Goal: Task Accomplishment & Management: Manage account settings

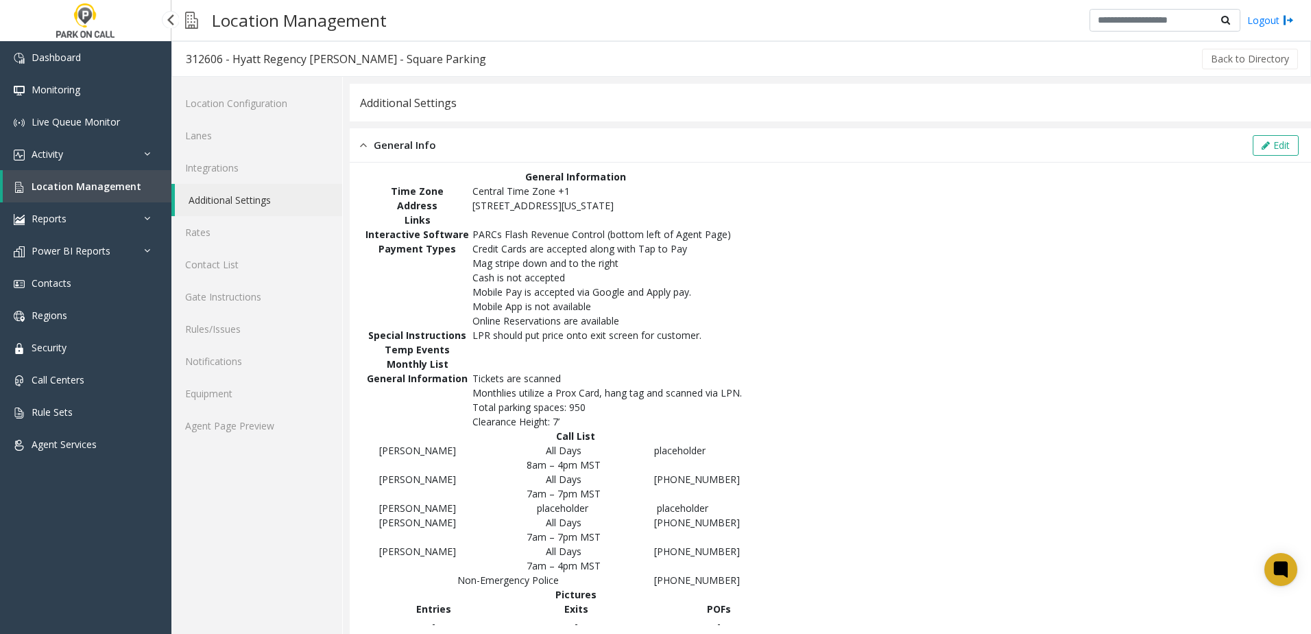
click at [117, 186] on span "Location Management" at bounding box center [87, 186] width 110 height 13
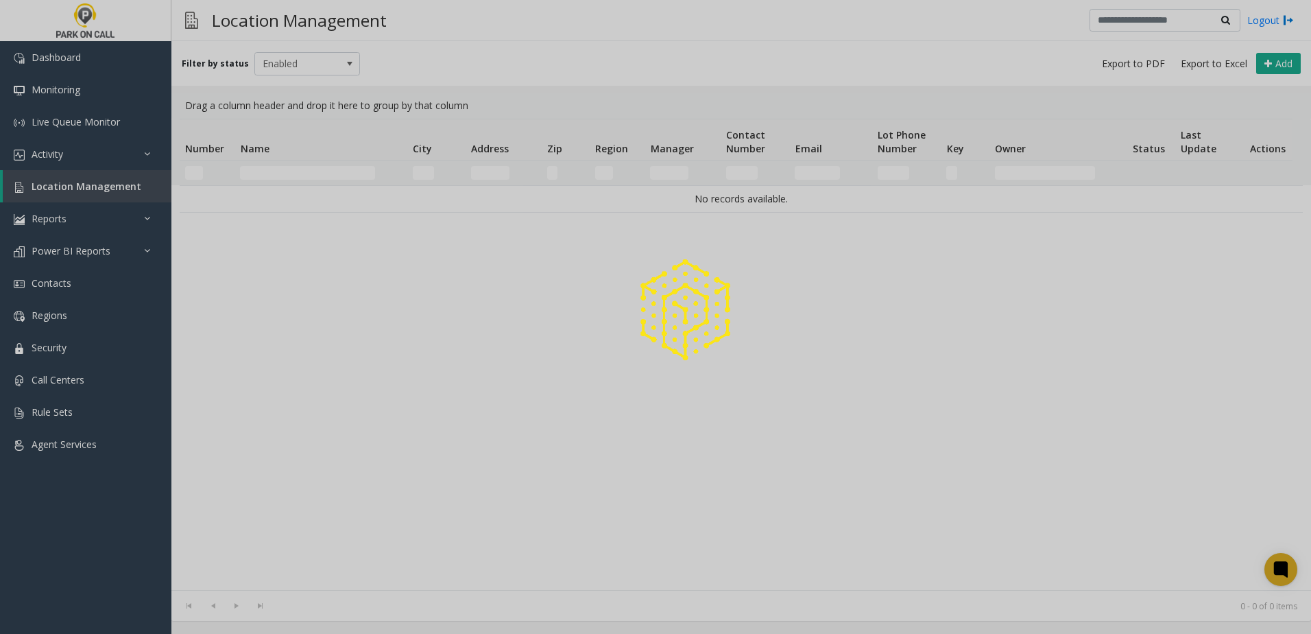
click at [306, 173] on div at bounding box center [655, 317] width 1311 height 634
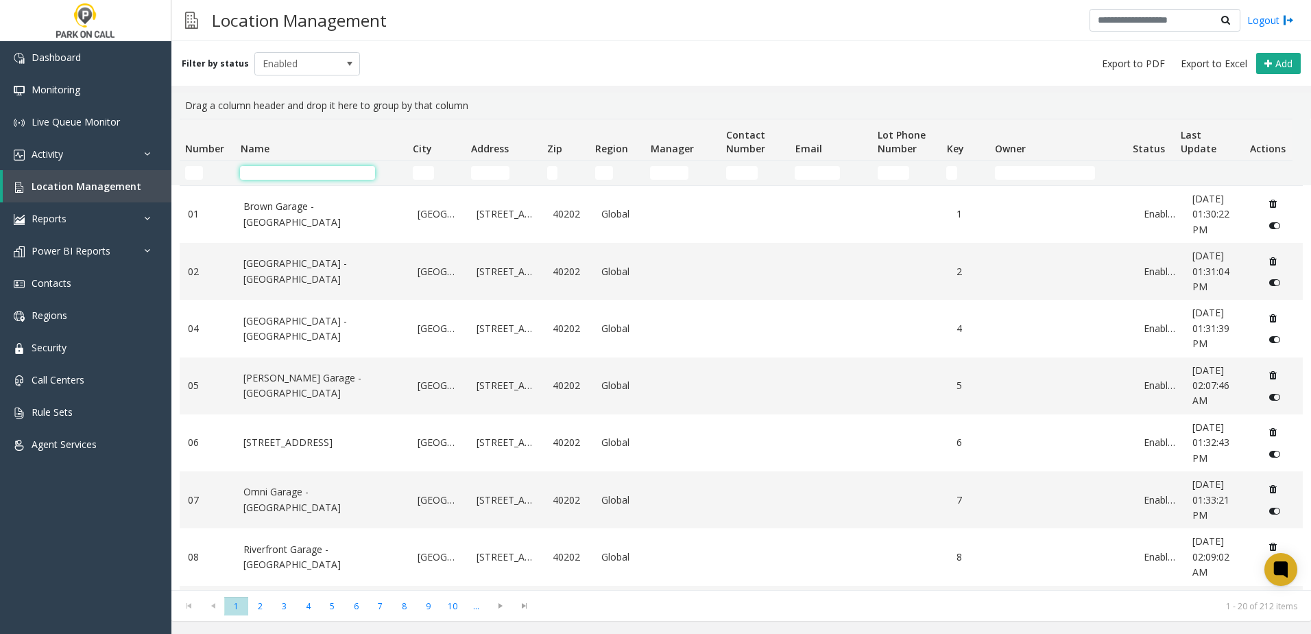
click at [296, 171] on input "Name Filter" at bounding box center [307, 173] width 135 height 14
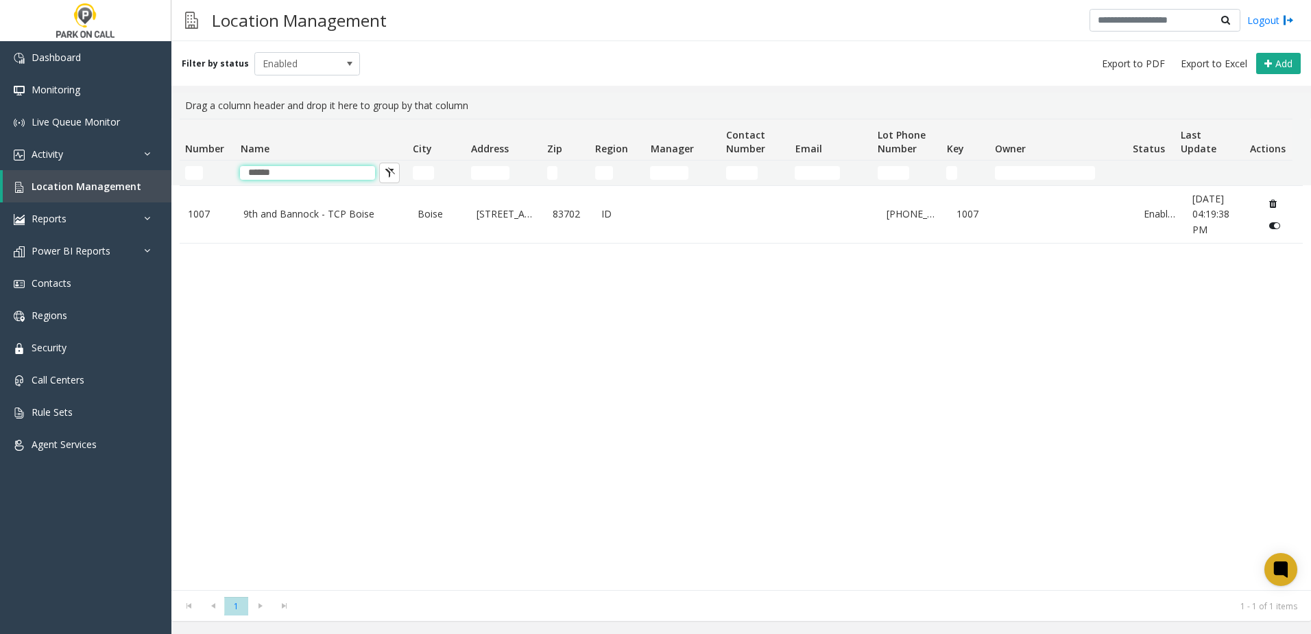
type input "******"
drag, startPoint x: 273, startPoint y: 389, endPoint x: 269, endPoint y: 311, distance: 77.6
click at [273, 389] on div "1007 9th and Bannock - TCP [GEOGRAPHIC_DATA] [STREET_ADDRESS] ID [PHONE_NUMBER]…" at bounding box center [741, 387] width 1123 height 405
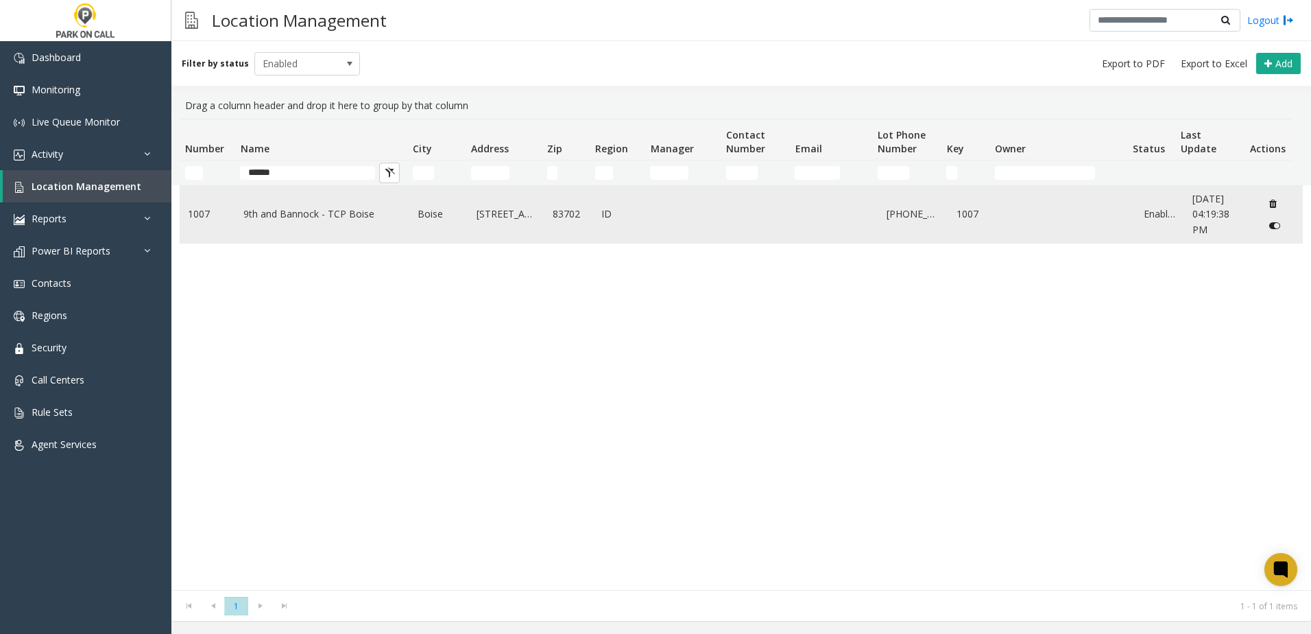
click at [288, 210] on link "9th and Bannock - TCP Boise" at bounding box center [322, 213] width 158 height 15
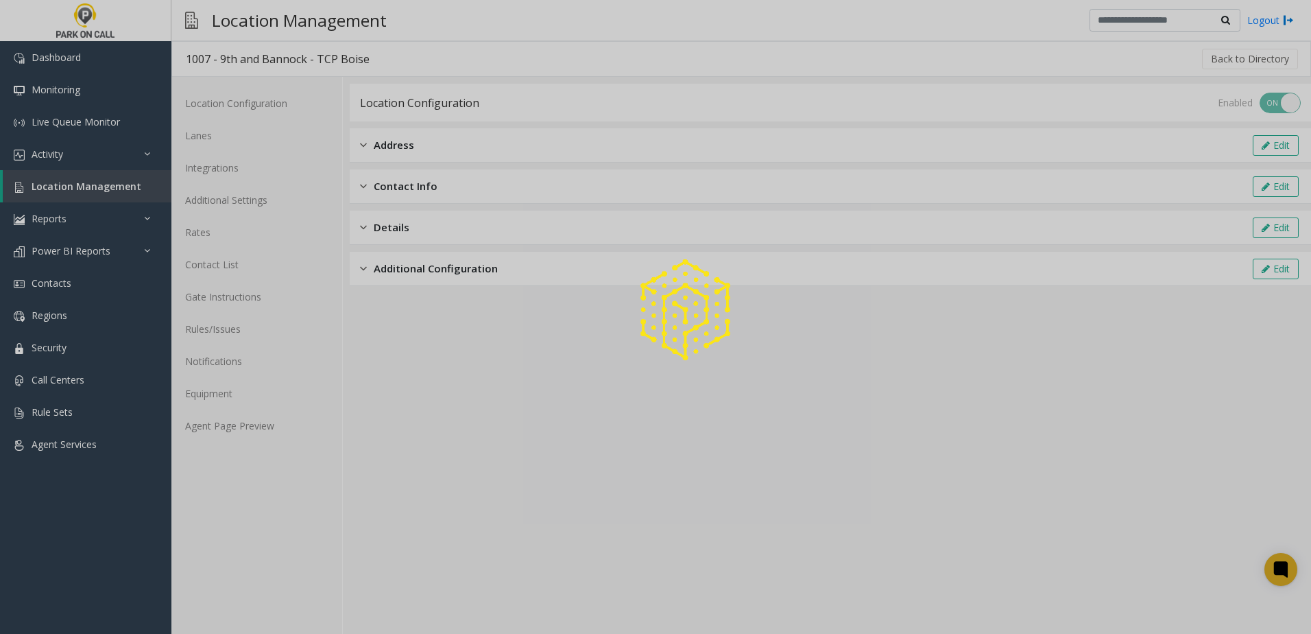
click at [106, 181] on div at bounding box center [655, 317] width 1311 height 634
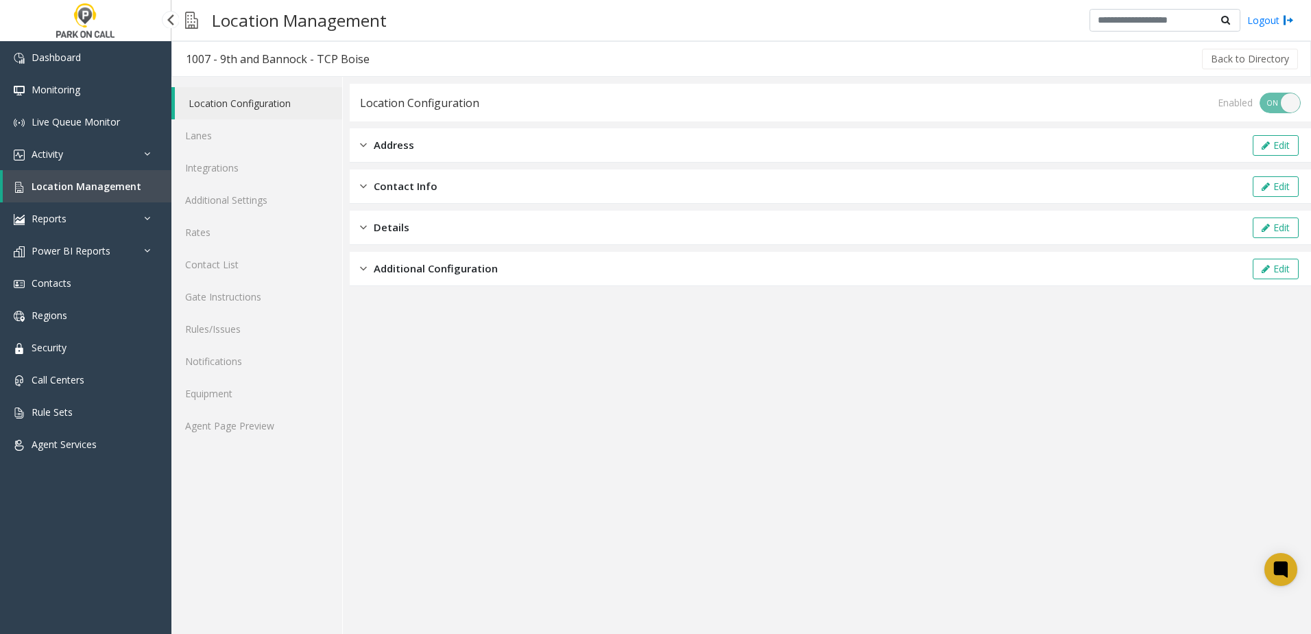
click at [99, 188] on span "Location Management" at bounding box center [87, 186] width 110 height 13
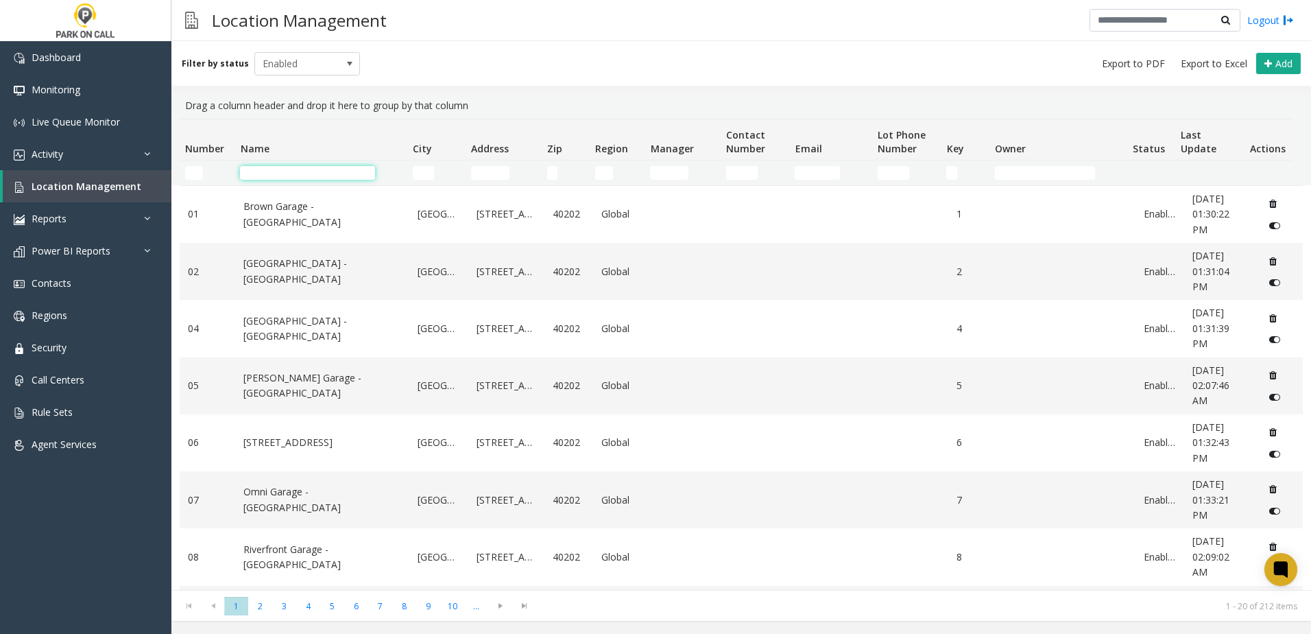
click at [288, 173] on input "Name Filter" at bounding box center [307, 173] width 135 height 14
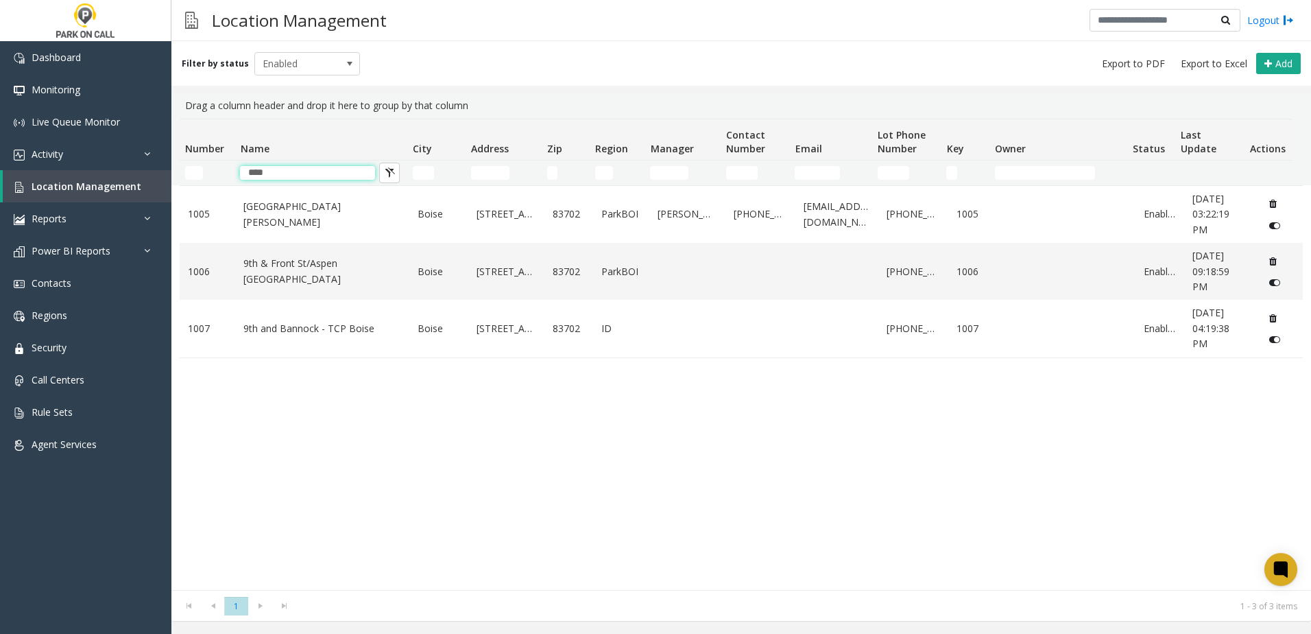
type input "***"
drag, startPoint x: 365, startPoint y: 501, endPoint x: 357, endPoint y: 490, distance: 14.3
click at [365, 499] on div "[STREET_ADDRESS][GEOGRAPHIC_DATA][PERSON_NAME] [STREET_ADDRESS][GEOGRAPHIC_DATA…" at bounding box center [741, 387] width 1123 height 405
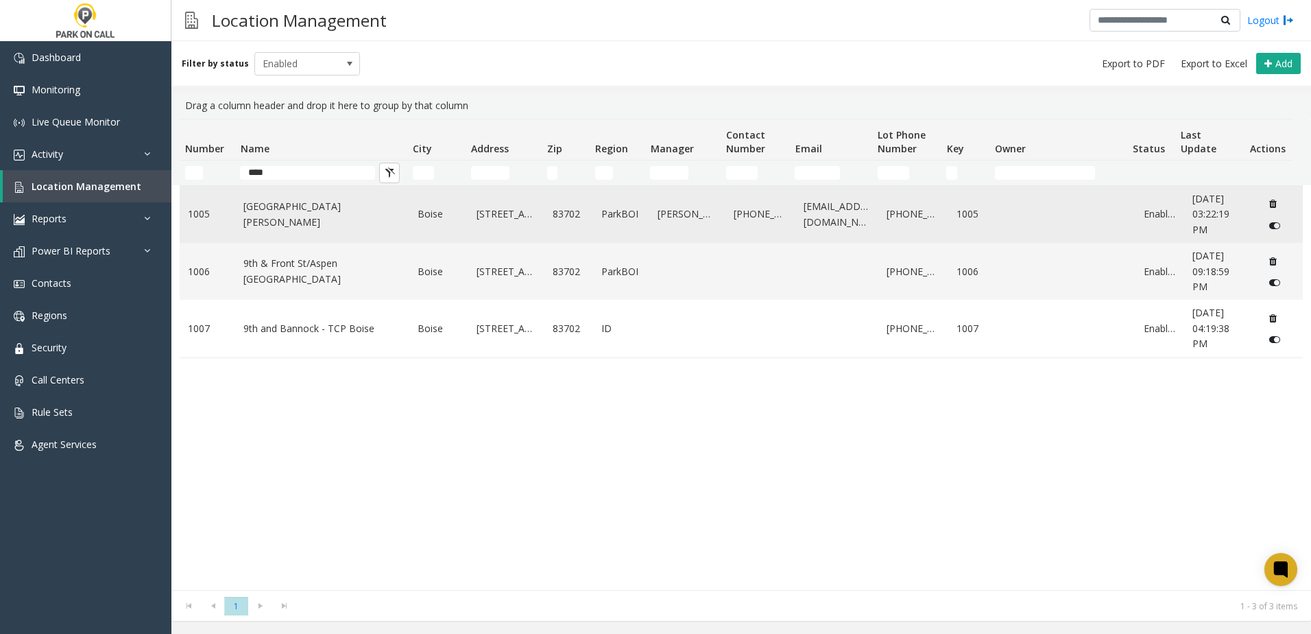
click at [326, 212] on link "[GEOGRAPHIC_DATA][PERSON_NAME]" at bounding box center [322, 214] width 158 height 31
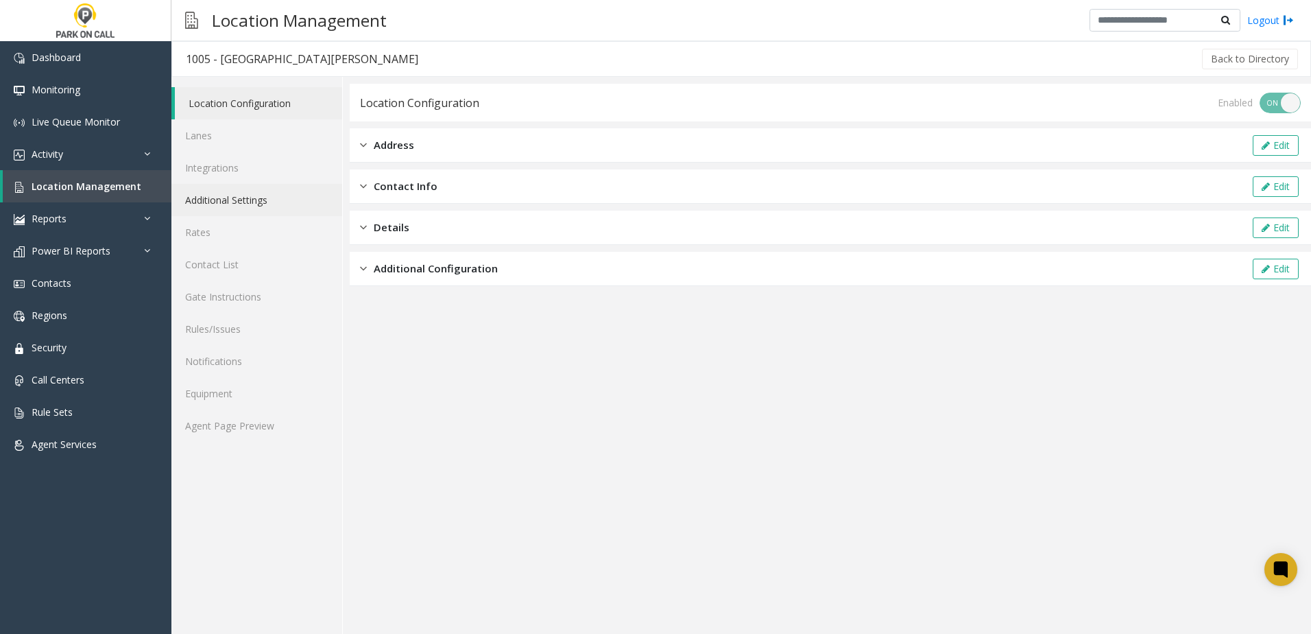
click at [223, 200] on link "Additional Settings" at bounding box center [256, 200] width 171 height 32
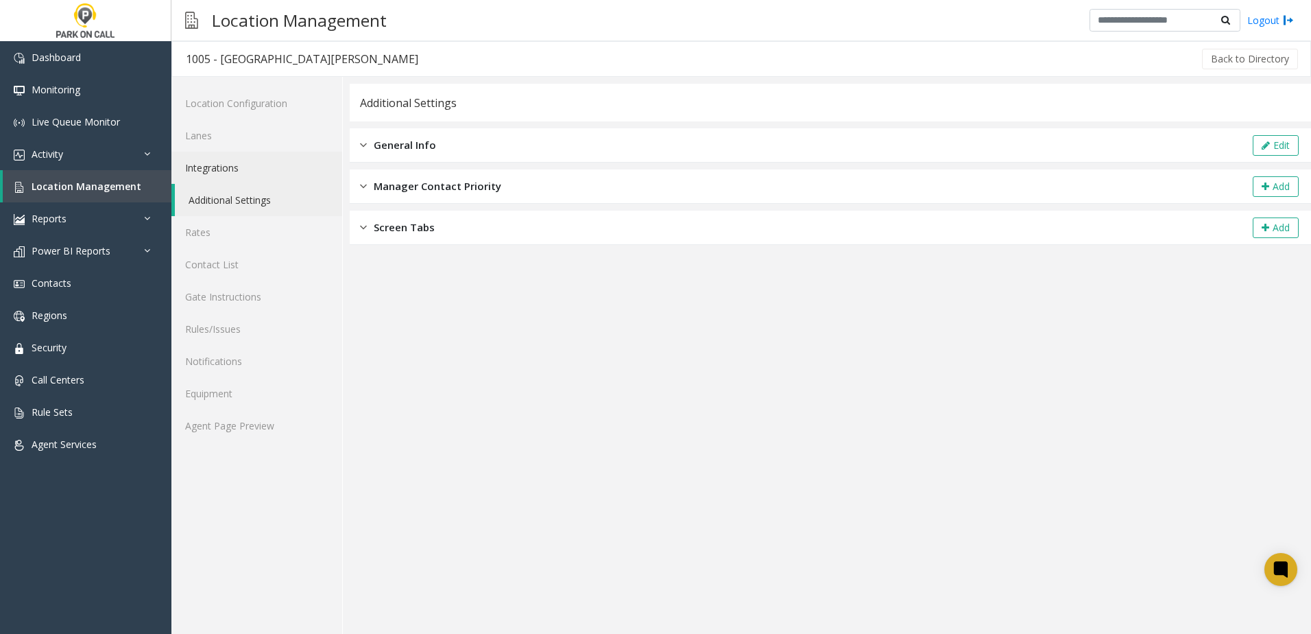
click at [222, 166] on link "Integrations" at bounding box center [256, 168] width 171 height 32
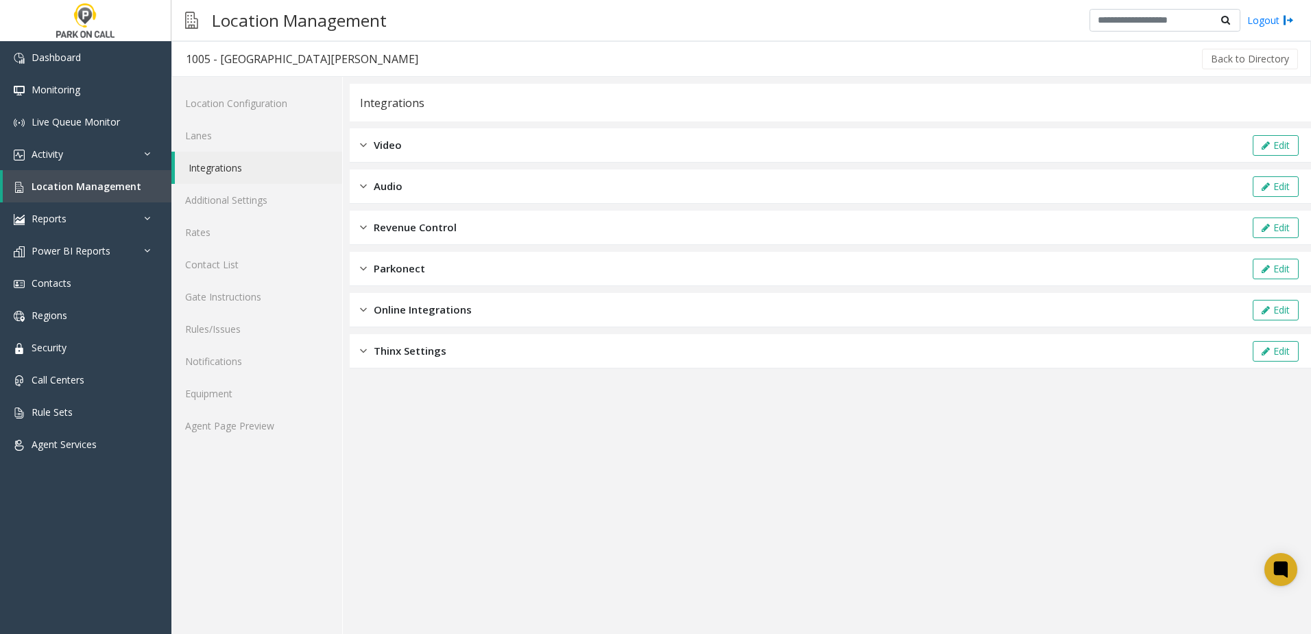
click at [402, 312] on span "Online Integrations" at bounding box center [423, 310] width 98 height 16
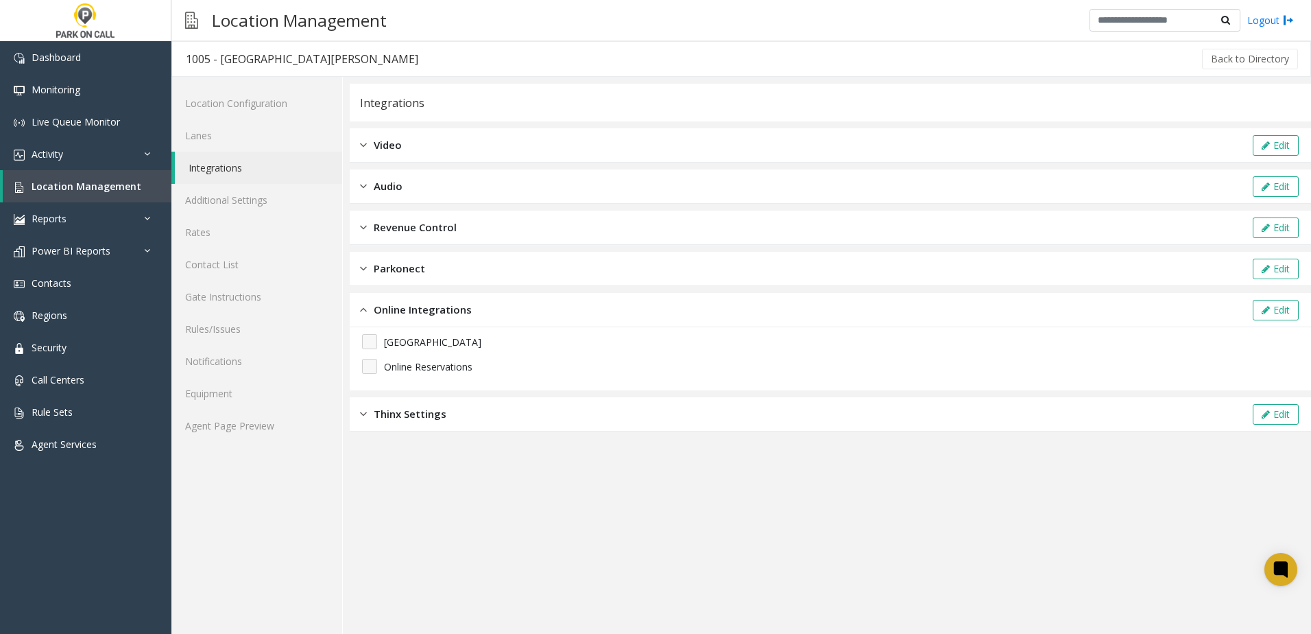
click at [409, 309] on span "Online Integrations" at bounding box center [423, 310] width 98 height 16
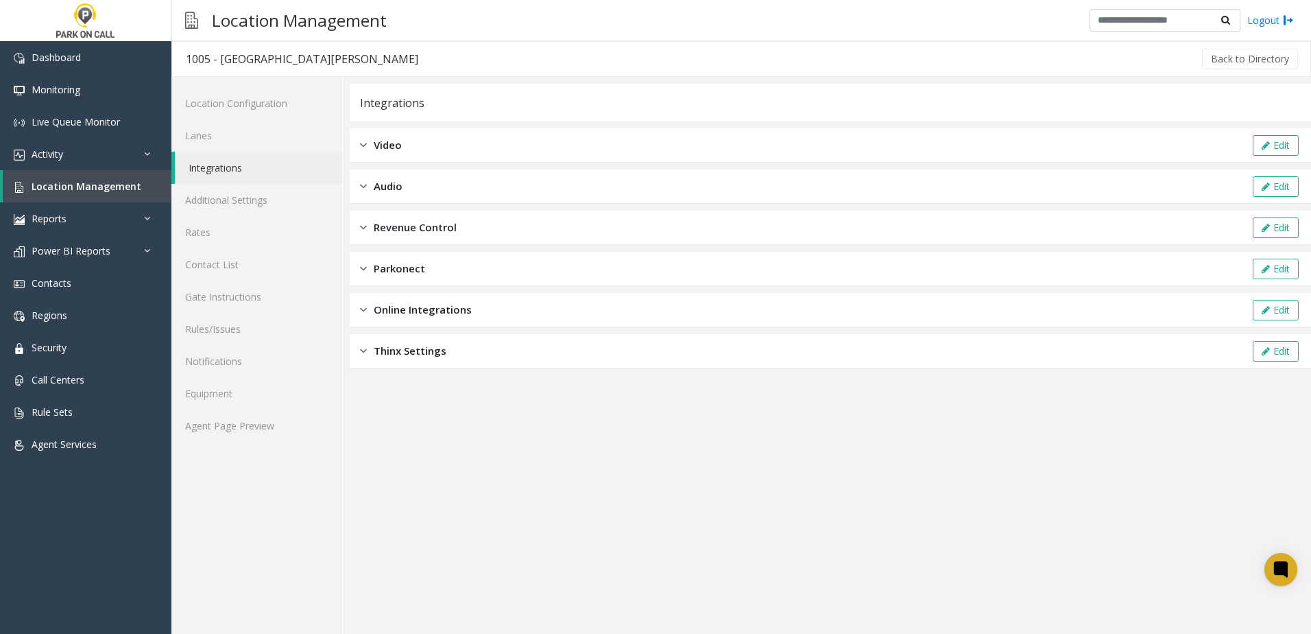
click at [401, 267] on span "Parkonect" at bounding box center [399, 269] width 51 height 16
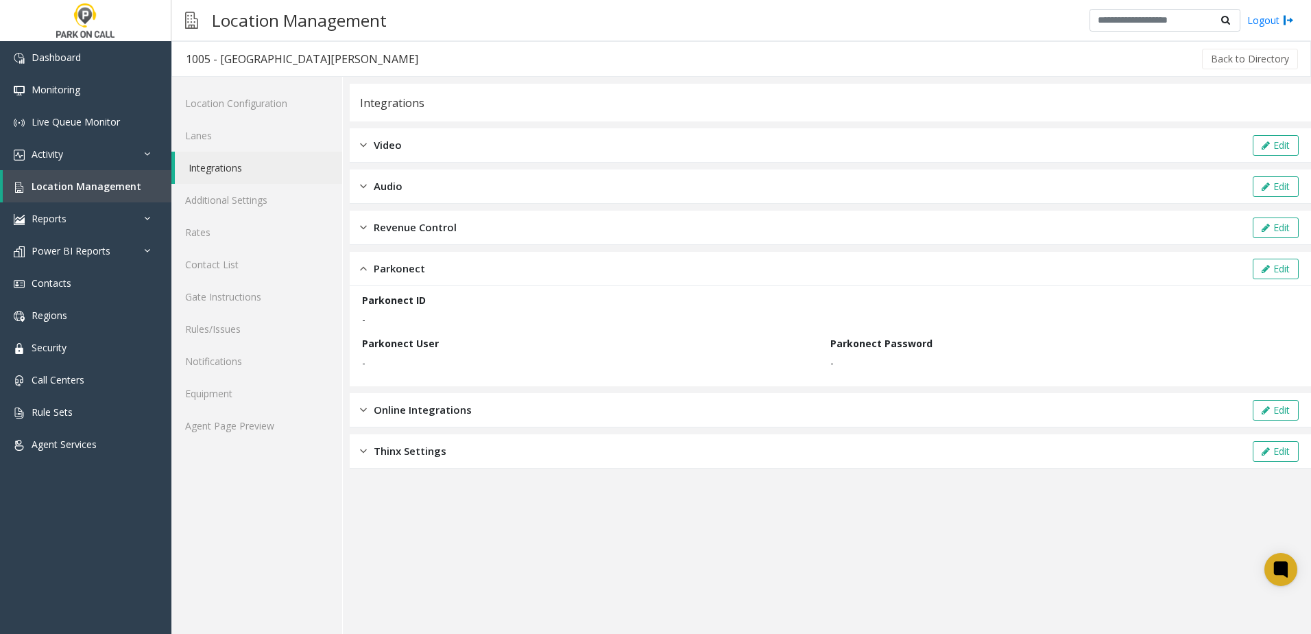
click at [396, 269] on span "Parkonect" at bounding box center [399, 269] width 51 height 16
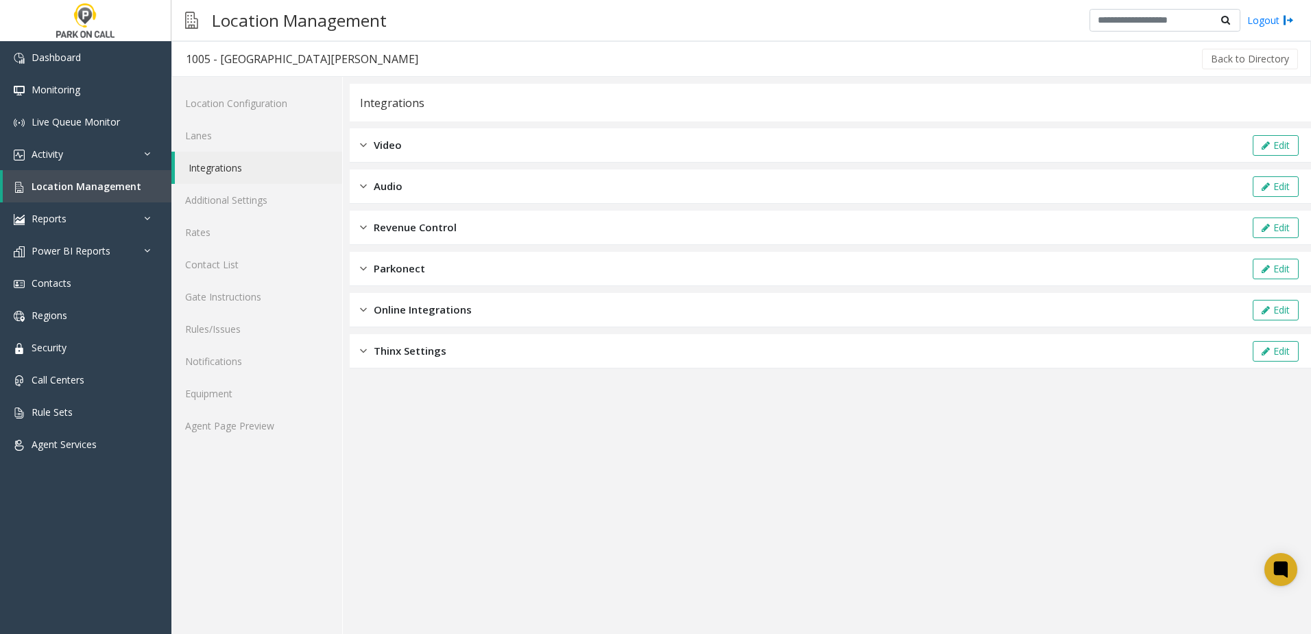
click at [402, 238] on div "Revenue Control Edit" at bounding box center [830, 228] width 961 height 34
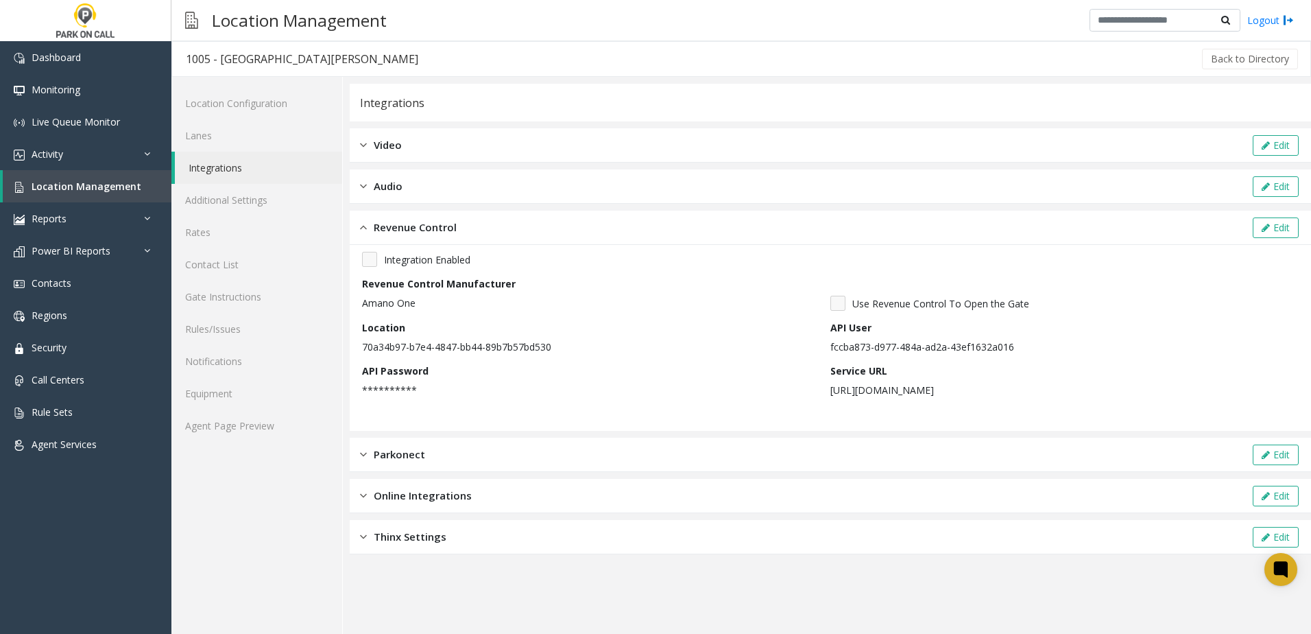
click at [429, 226] on span "Revenue Control" at bounding box center [415, 227] width 83 height 16
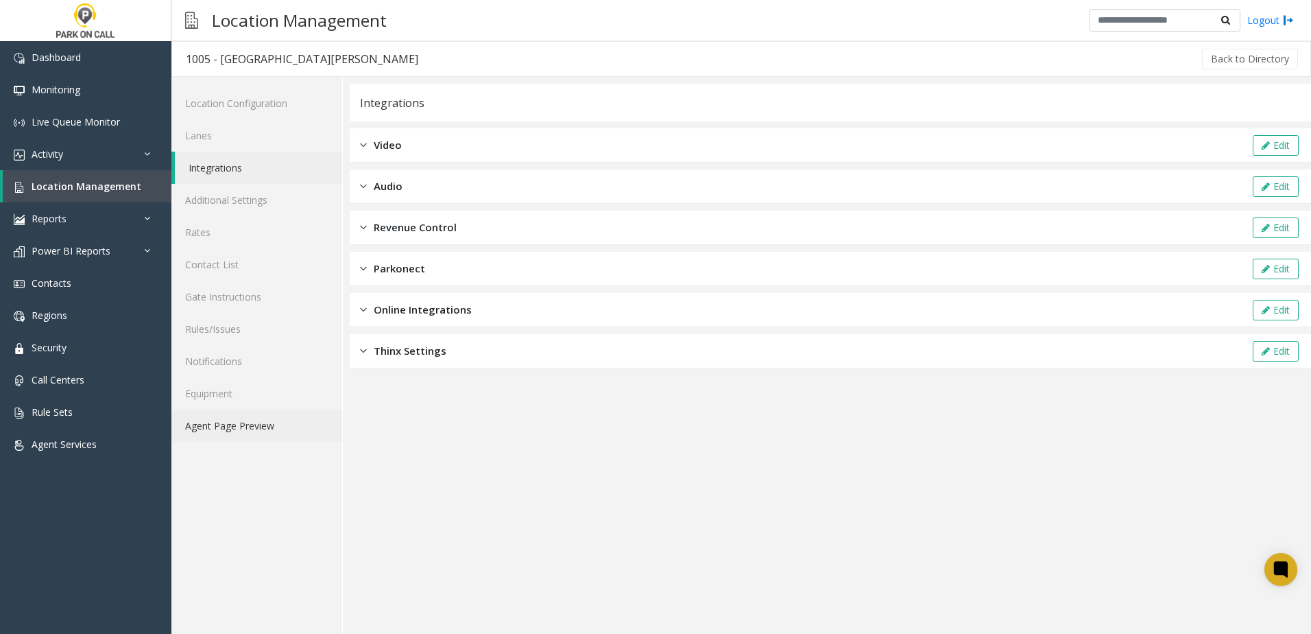
click at [230, 424] on link "Agent Page Preview" at bounding box center [256, 425] width 171 height 32
